Goal: Task Accomplishment & Management: Use online tool/utility

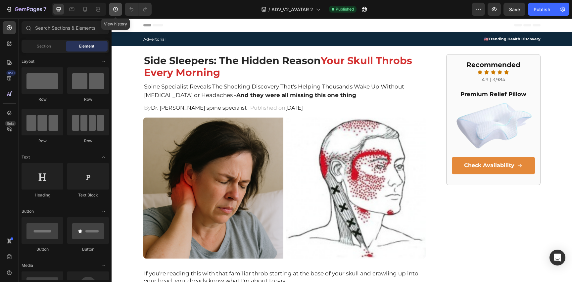
click at [117, 12] on icon "button" at bounding box center [115, 9] width 7 height 7
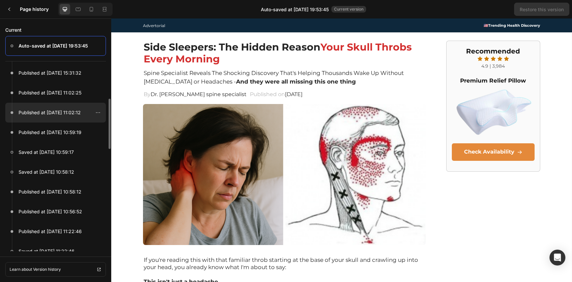
scroll to position [42, 0]
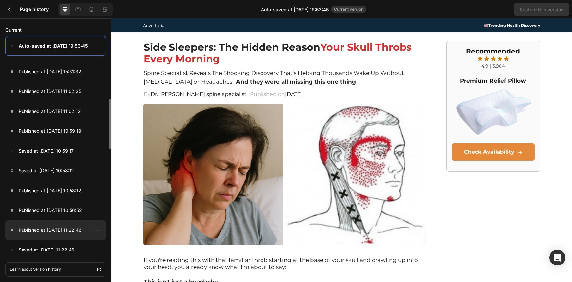
click at [73, 235] on div at bounding box center [55, 231] width 101 height 20
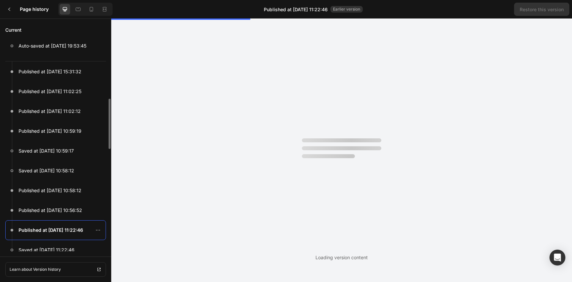
scroll to position [0, 0]
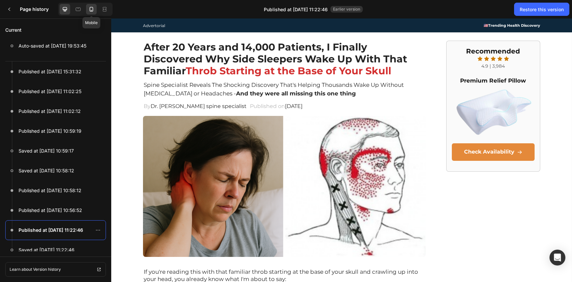
click at [92, 9] on icon at bounding box center [91, 9] width 7 height 7
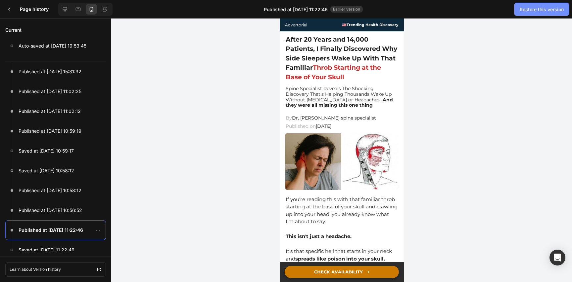
click at [544, 15] on button "Restore this version" at bounding box center [541, 9] width 55 height 13
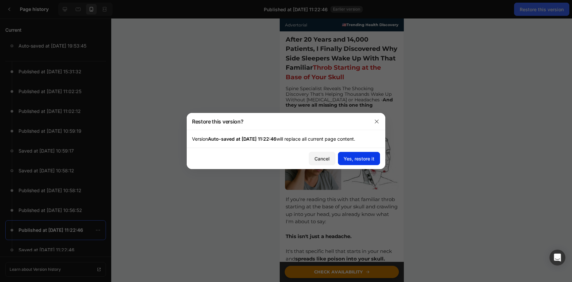
click at [360, 157] on div "Yes, restore it" at bounding box center [358, 158] width 31 height 7
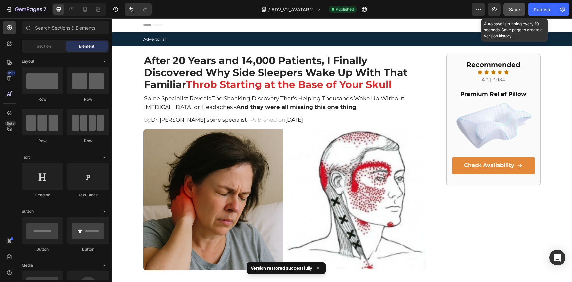
click at [514, 14] on button "Save" at bounding box center [514, 9] width 22 height 13
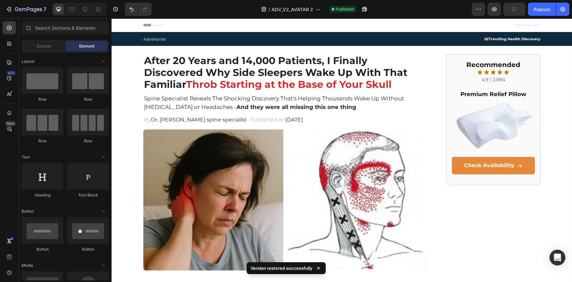
click at [526, 13] on div "Preview Publish" at bounding box center [520, 9] width 98 height 13
click at [538, 7] on div "Publish" at bounding box center [541, 9] width 17 height 7
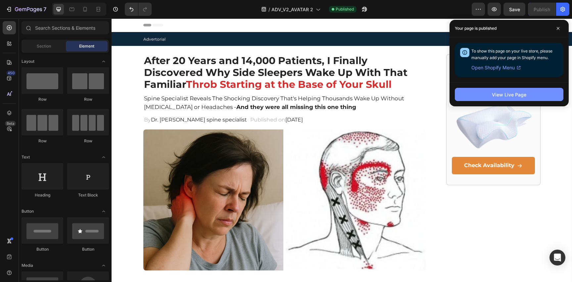
click at [489, 100] on button "View Live Page" at bounding box center [509, 94] width 108 height 13
